Goal: Task Accomplishment & Management: Manage account settings

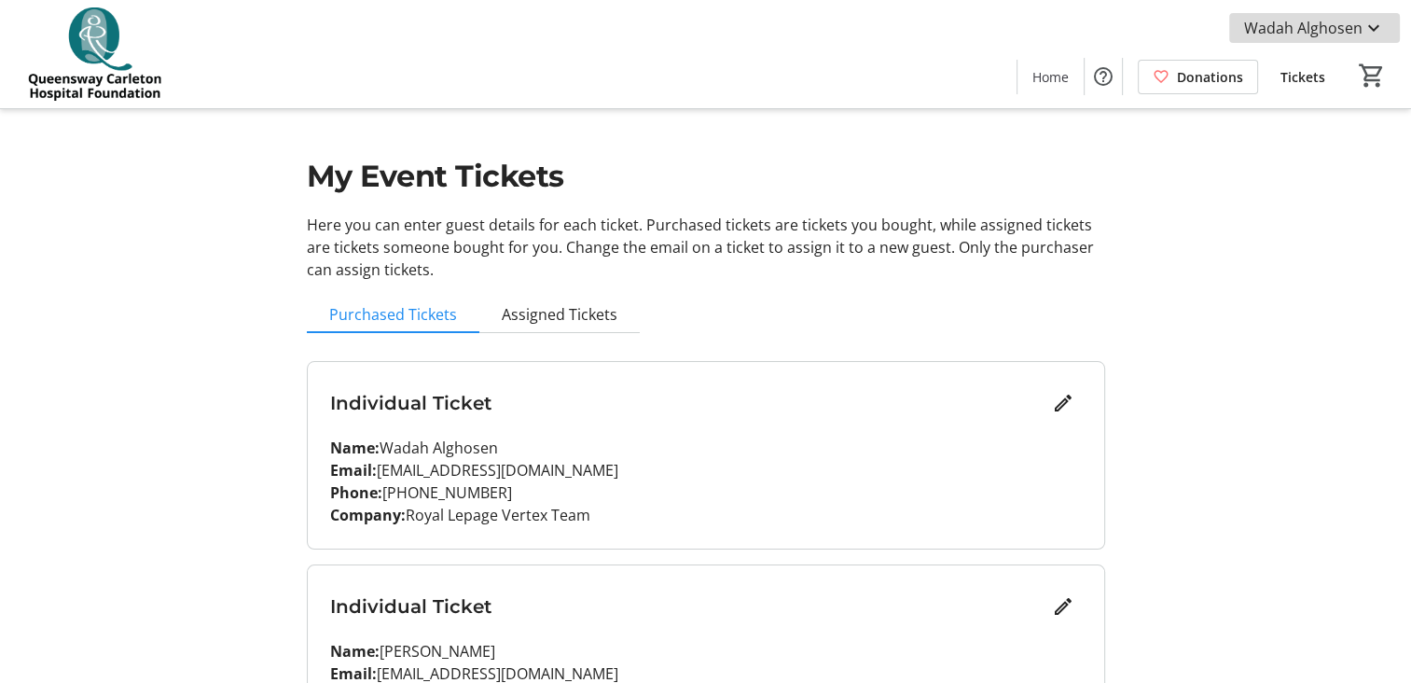
click at [1364, 30] on mat-icon at bounding box center [1373, 28] width 22 height 22
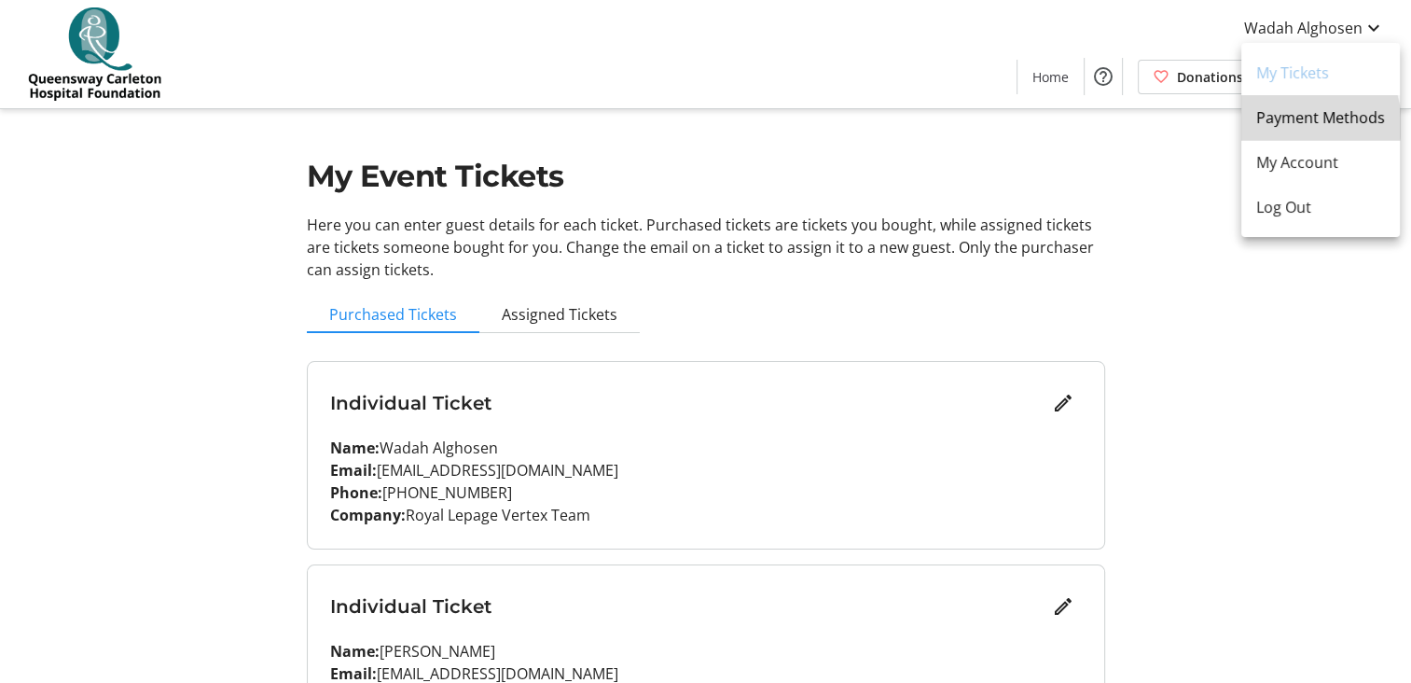
click at [1299, 124] on span "Payment Methods" at bounding box center [1320, 117] width 129 height 22
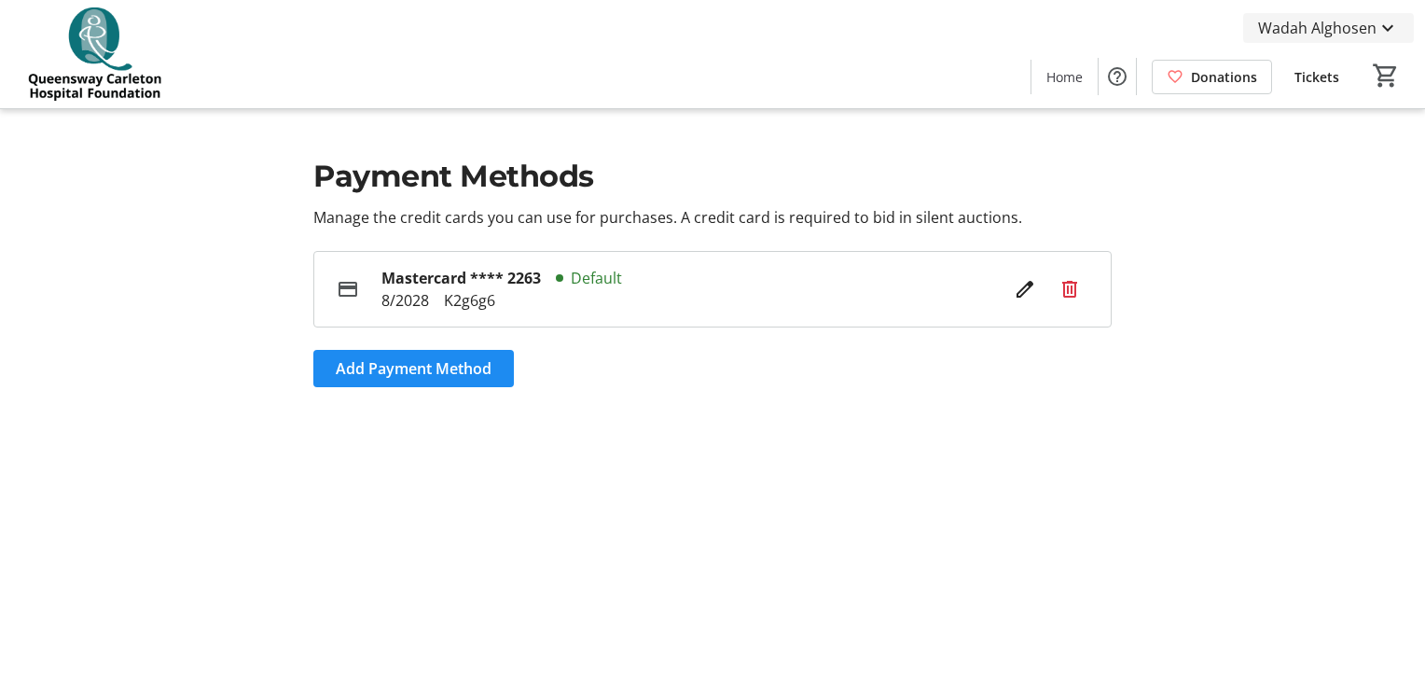
click at [1347, 30] on span "Wadah Alghosen" at bounding box center [1317, 28] width 118 height 22
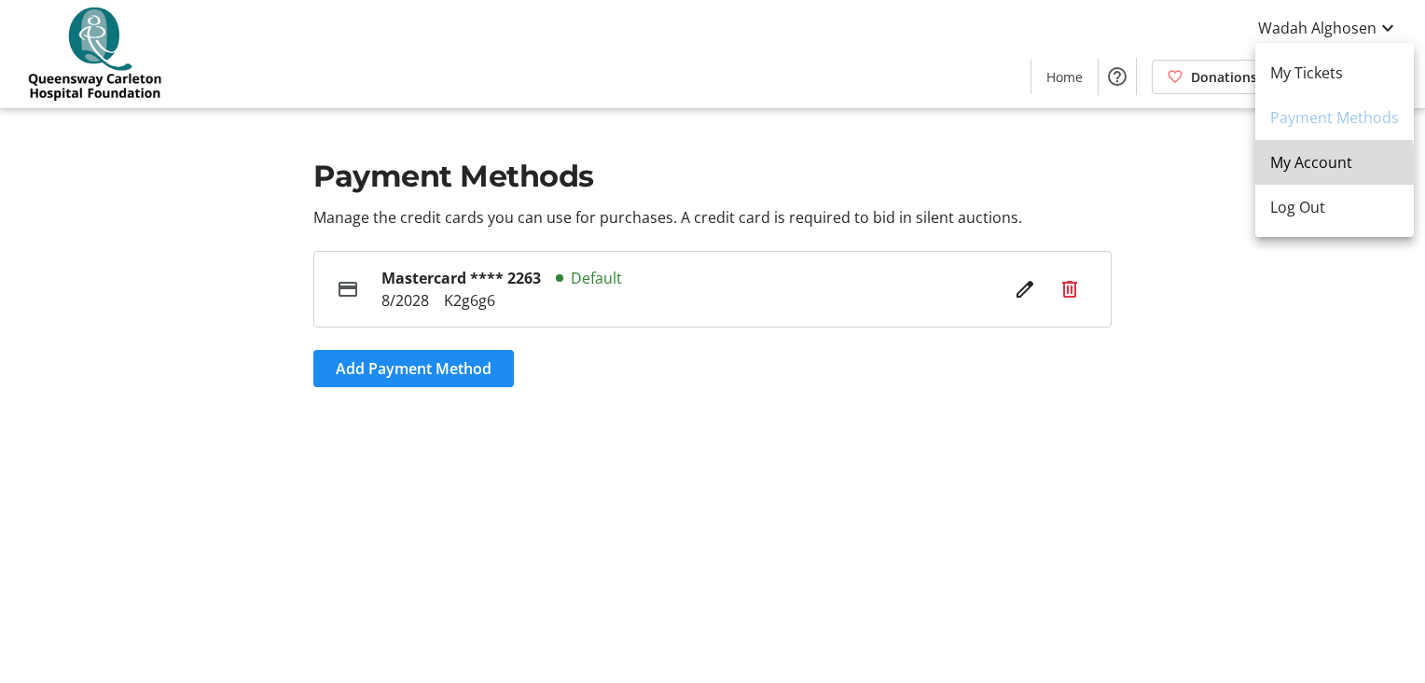
click at [1308, 172] on span "My Account" at bounding box center [1334, 162] width 129 height 22
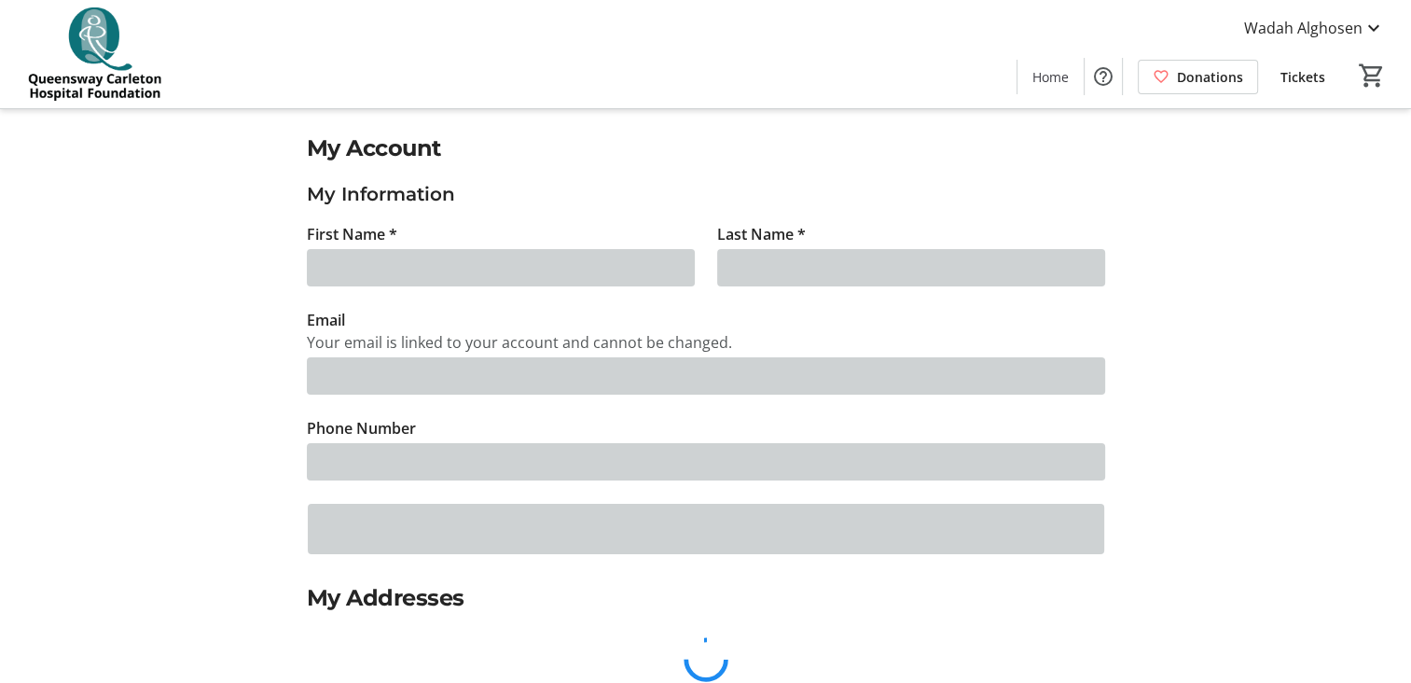
type input "Wadah"
type input "Alghosen"
type input "[EMAIL_ADDRESS][DOMAIN_NAME]"
type input "[PHONE_NUMBER]"
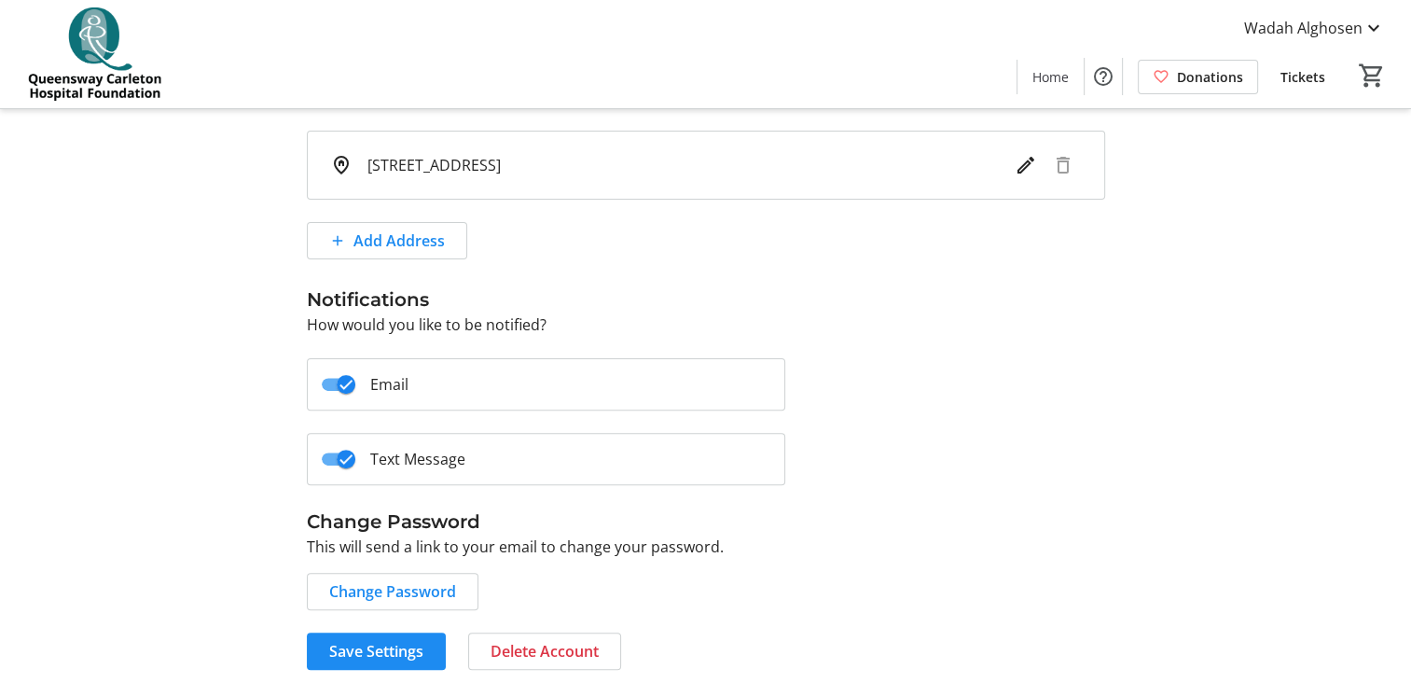
scroll to position [512, 0]
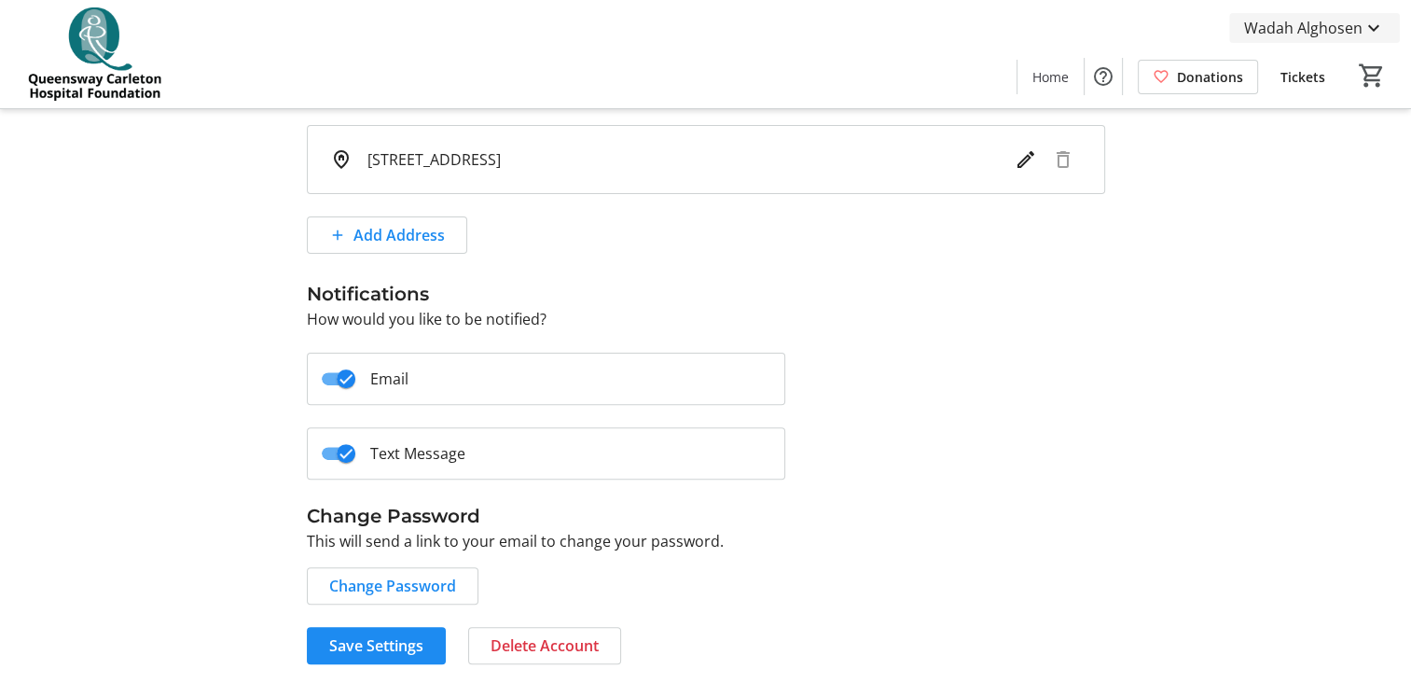
click at [1298, 33] on span "Wadah Alghosen" at bounding box center [1303, 28] width 118 height 22
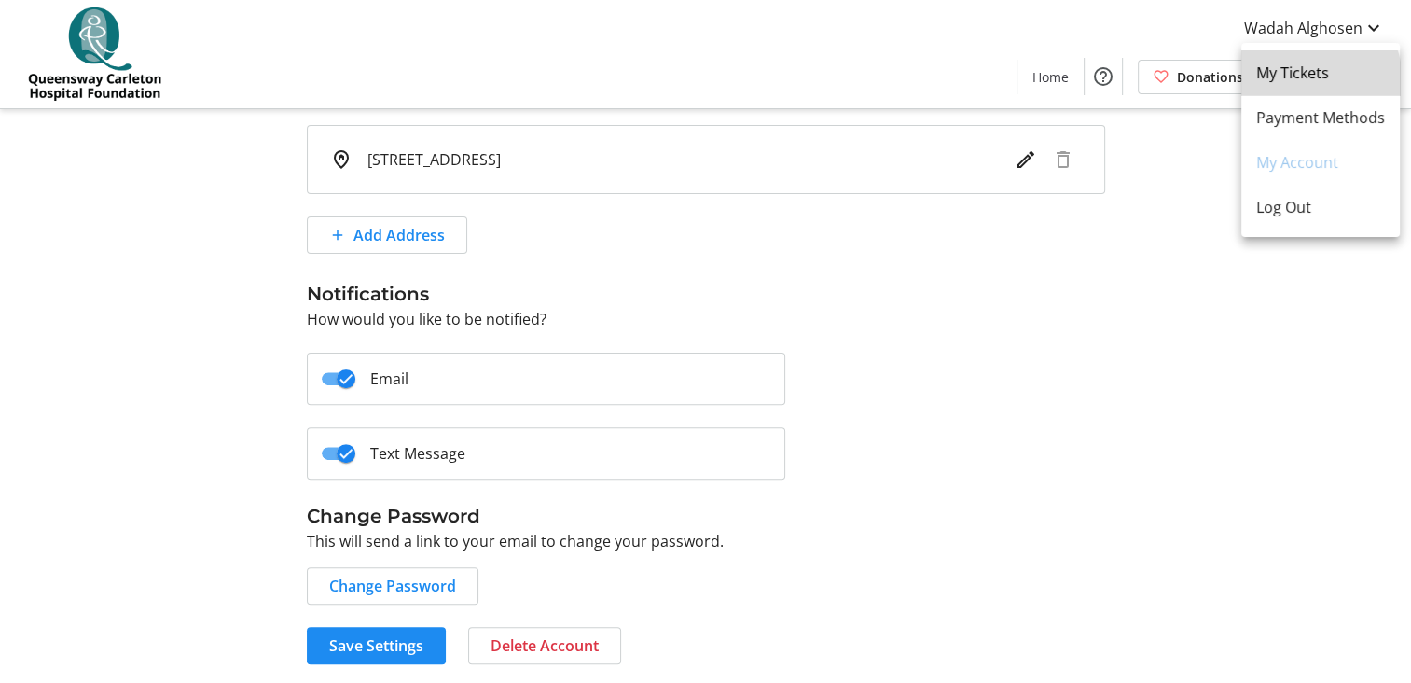
click at [1295, 86] on link "My Tickets" at bounding box center [1320, 72] width 159 height 45
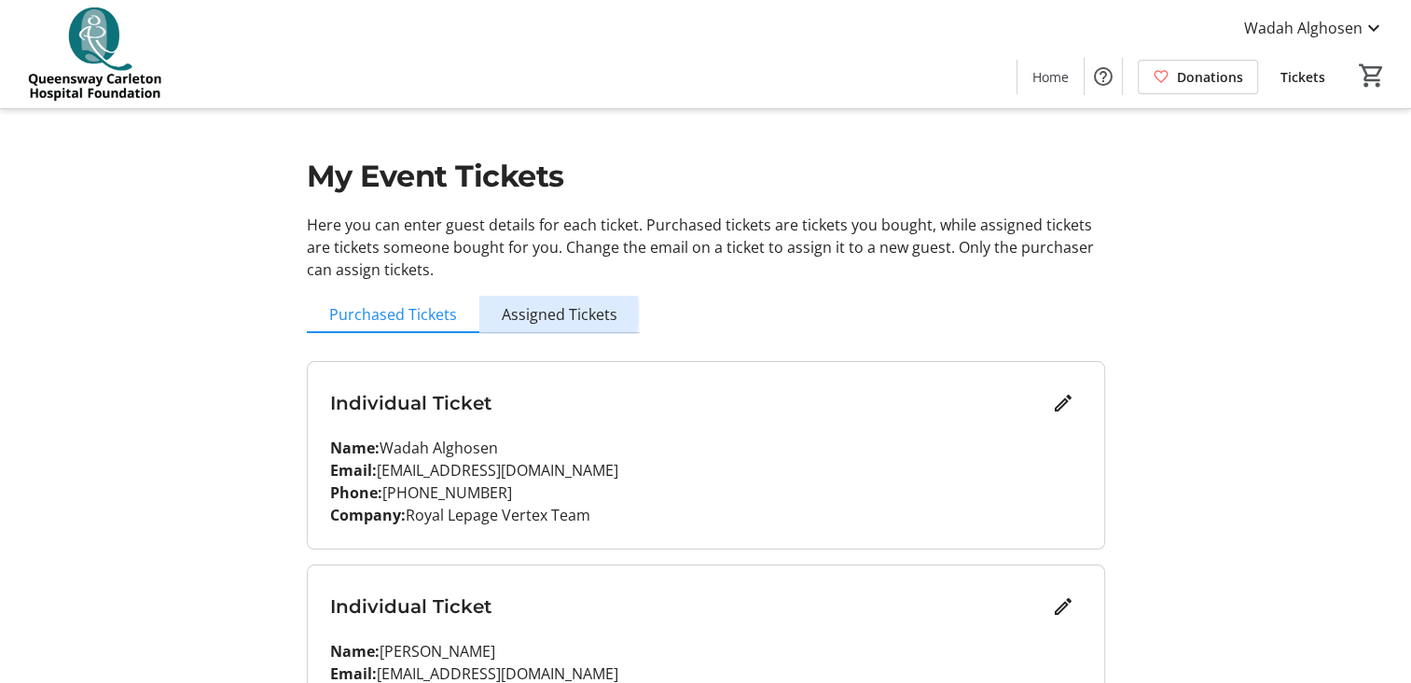
click at [516, 313] on span "Assigned Tickets" at bounding box center [560, 314] width 116 height 15
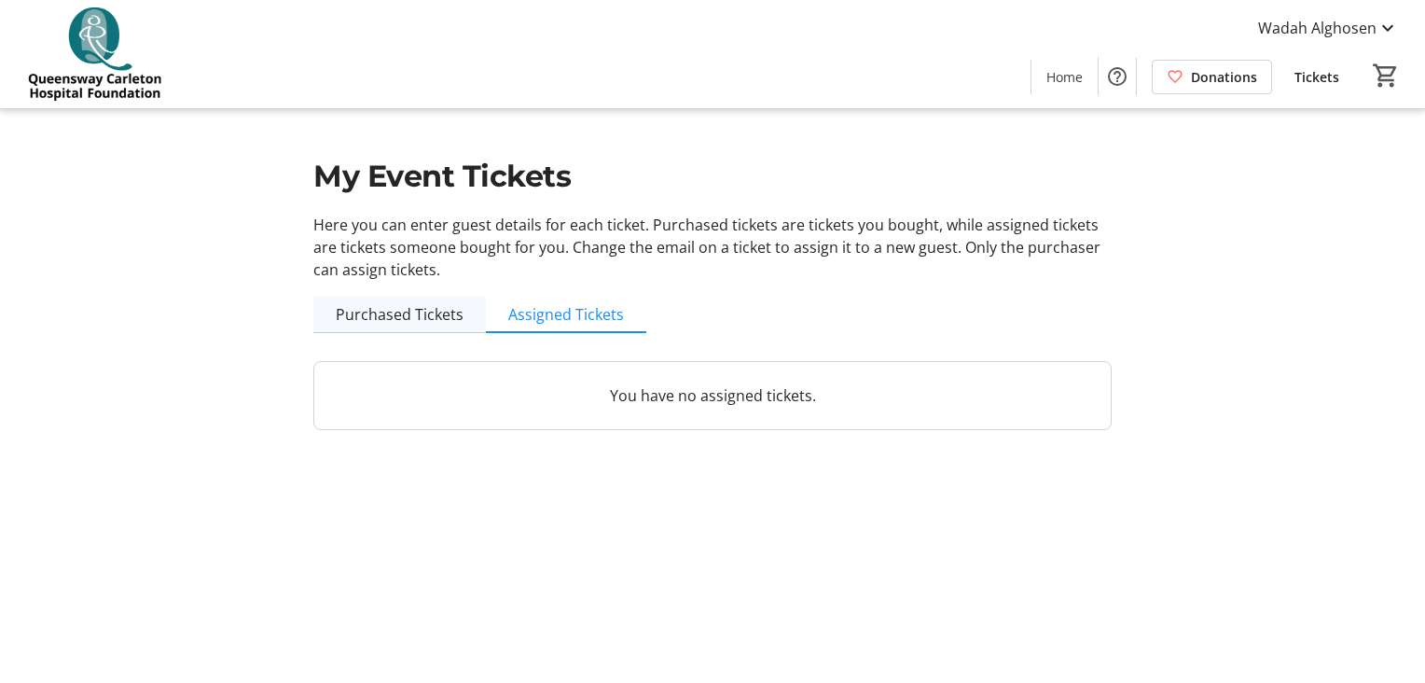
click at [421, 313] on span "Purchased Tickets" at bounding box center [400, 314] width 128 height 15
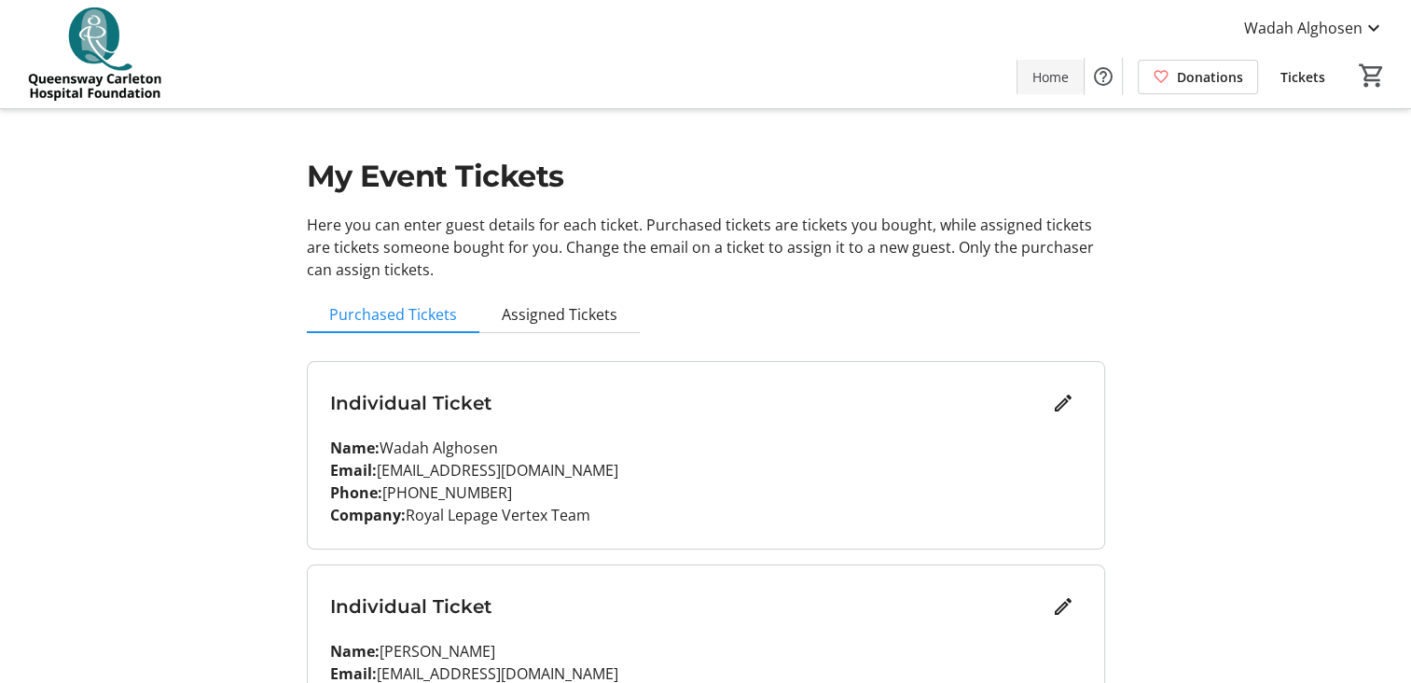
click at [1063, 76] on span "Home" at bounding box center [1050, 77] width 36 height 20
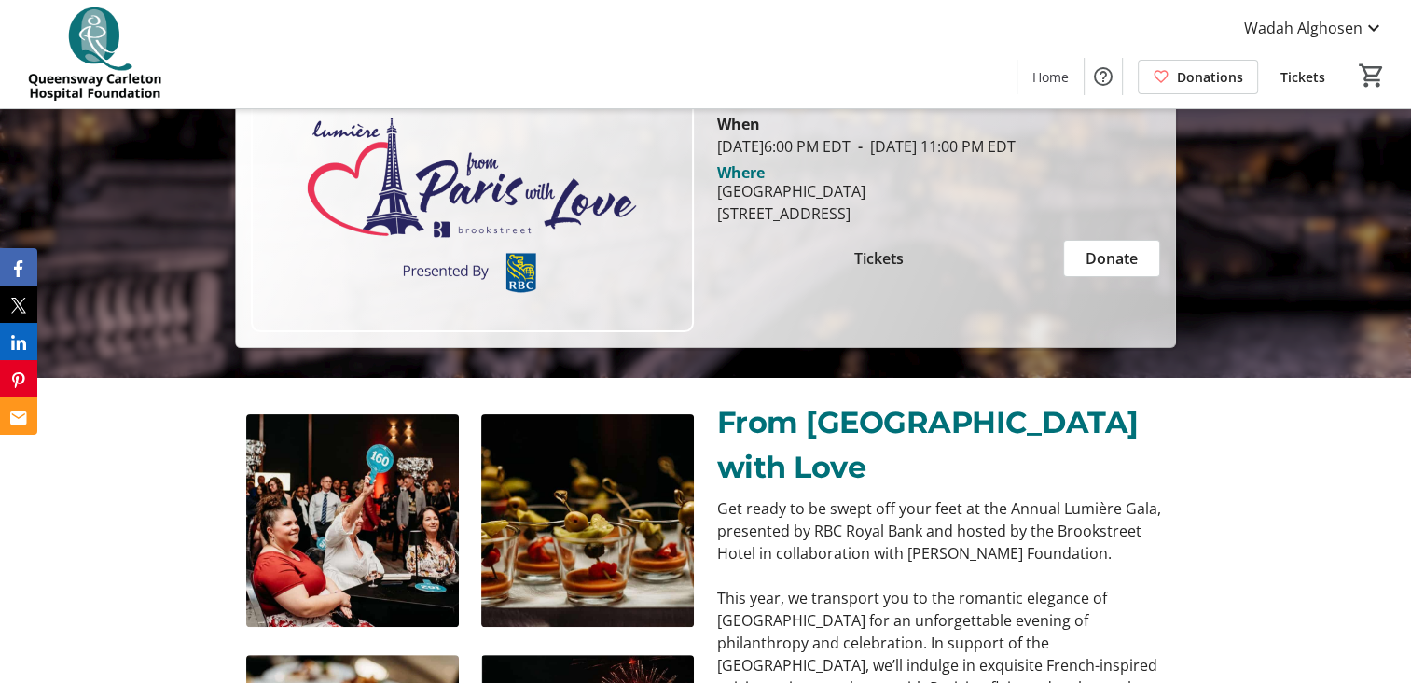
scroll to position [373, 0]
